Goal: Task Accomplishment & Management: Use online tool/utility

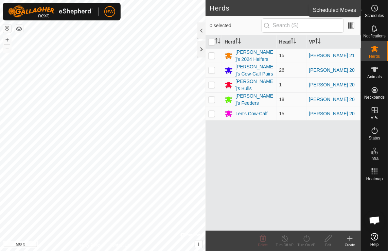
click at [378, 12] on icon at bounding box center [375, 8] width 8 height 8
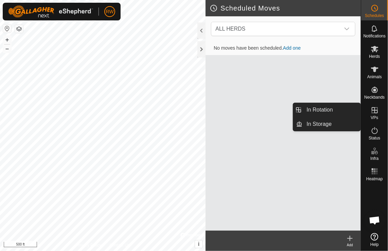
click at [375, 110] on icon at bounding box center [375, 110] width 8 height 8
click at [339, 106] on link "In Rotation" at bounding box center [332, 110] width 58 height 14
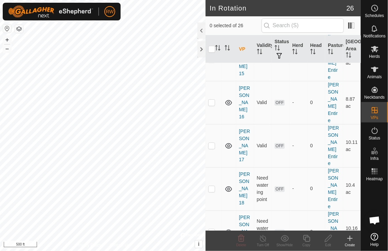
scroll to position [349, 0]
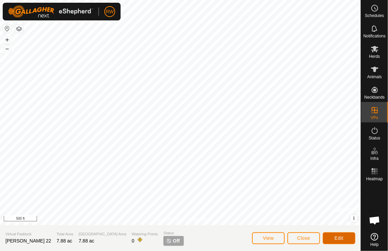
click at [334, 237] on button "Edit" at bounding box center [339, 238] width 33 height 12
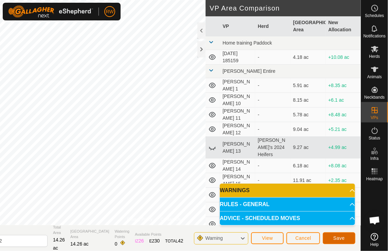
click at [335, 237] on span "Save" at bounding box center [340, 237] width 12 height 5
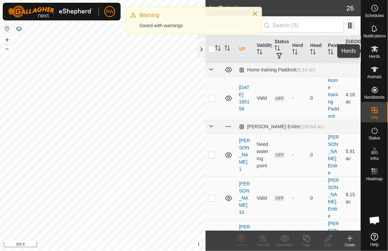
click at [376, 49] on icon at bounding box center [374, 49] width 7 height 6
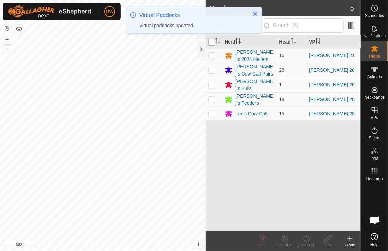
click at [214, 43] on input "checkbox" at bounding box center [212, 42] width 7 height 7
checkbox input "true"
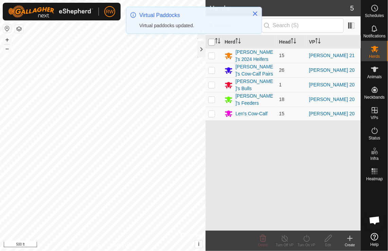
checkbox input "true"
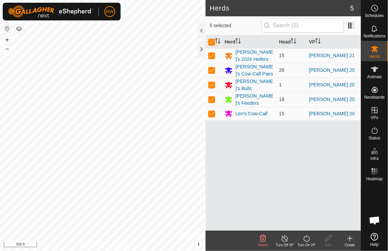
click at [309, 237] on icon at bounding box center [307, 238] width 9 height 8
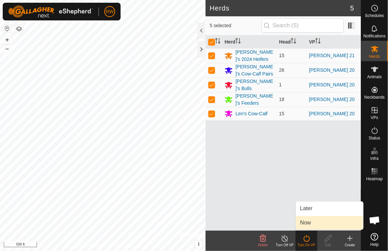
click at [316, 220] on link "Now" at bounding box center [329, 223] width 67 height 14
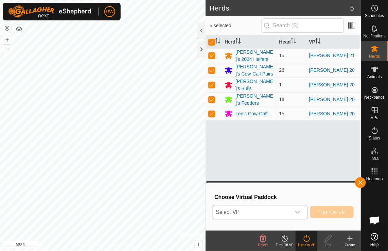
click at [294, 211] on div "dropdown trigger" at bounding box center [298, 212] width 14 height 14
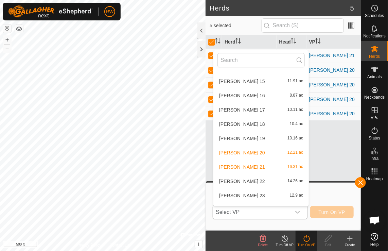
scroll to position [143, 0]
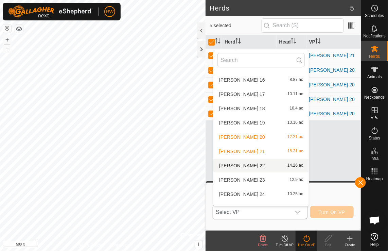
click at [255, 167] on li "[PERSON_NAME] 22 14.26 ac" at bounding box center [262, 166] width 96 height 14
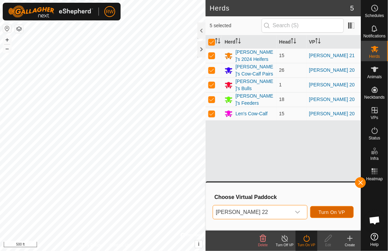
click at [330, 212] on span "Turn On VP" at bounding box center [332, 212] width 27 height 5
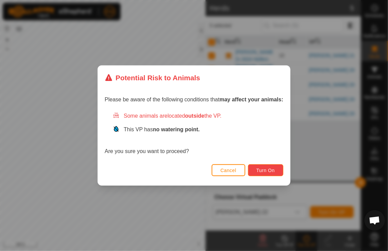
click at [261, 169] on span "Turn On" at bounding box center [266, 170] width 18 height 5
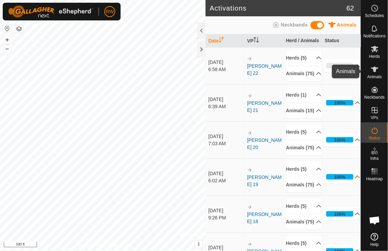
click at [374, 67] on icon at bounding box center [374, 69] width 7 height 5
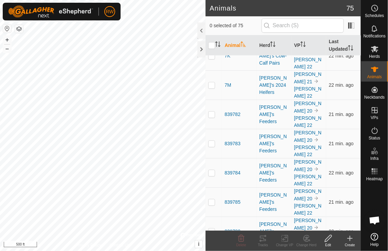
scroll to position [1237, 0]
